Goal: Information Seeking & Learning: Learn about a topic

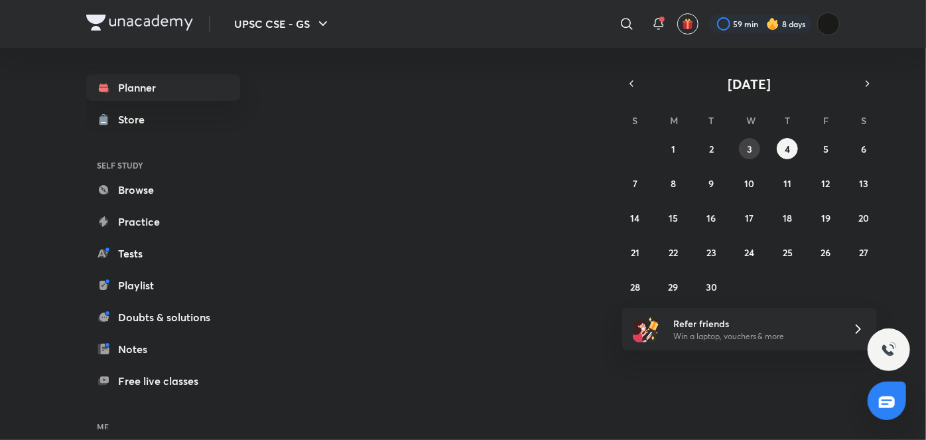
click at [749, 149] on abbr "3" at bounding box center [749, 149] width 5 height 13
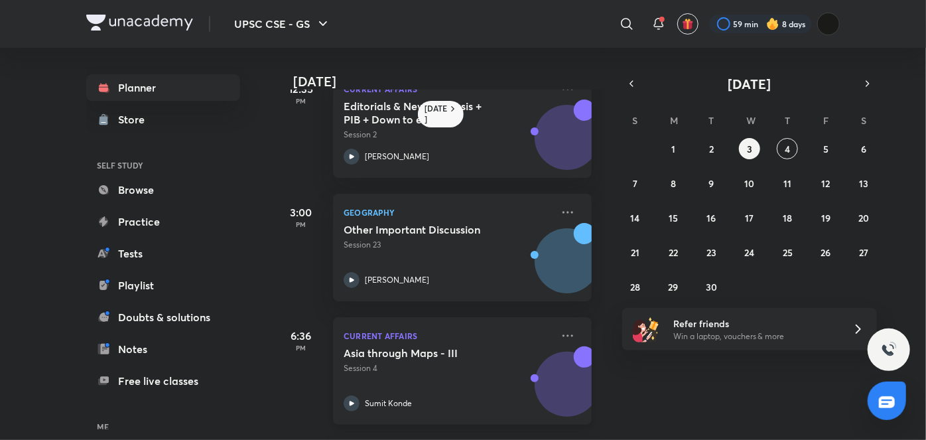
scroll to position [157, 1]
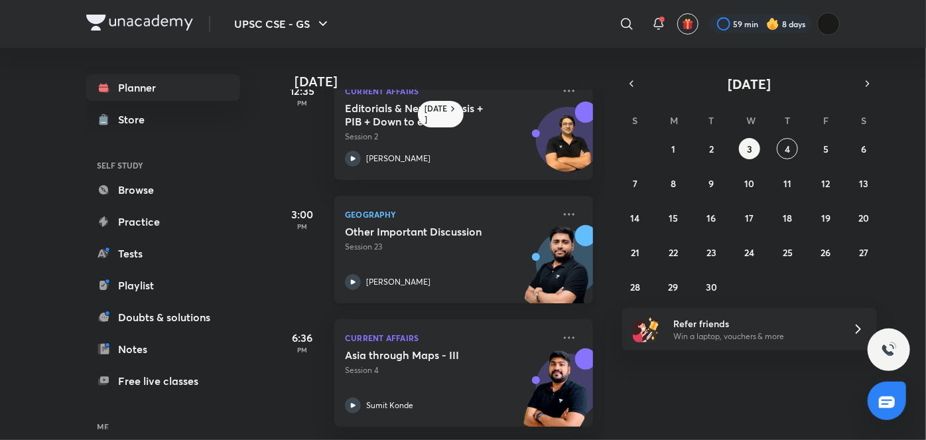
click at [474, 275] on div "[PERSON_NAME]" at bounding box center [449, 282] width 208 height 16
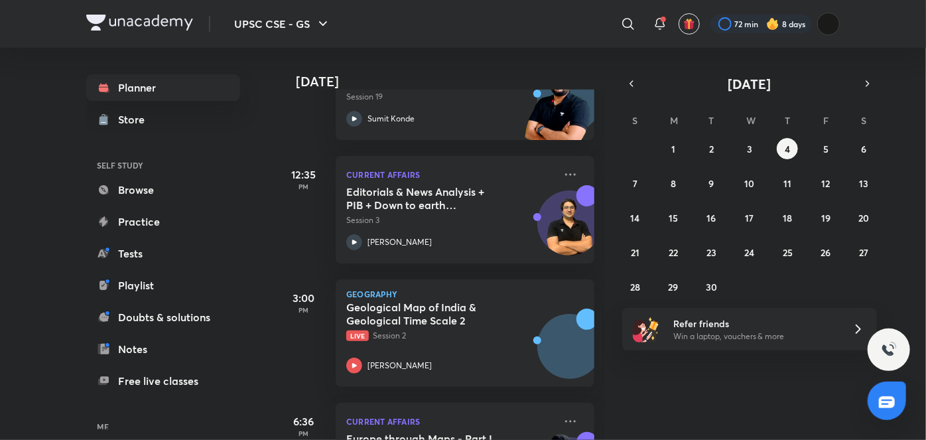
scroll to position [380, 0]
click at [452, 316] on h5 "Geological Map of India & Geological Time Scale 2" at bounding box center [428, 314] width 165 height 27
